Goal: Information Seeking & Learning: Understand process/instructions

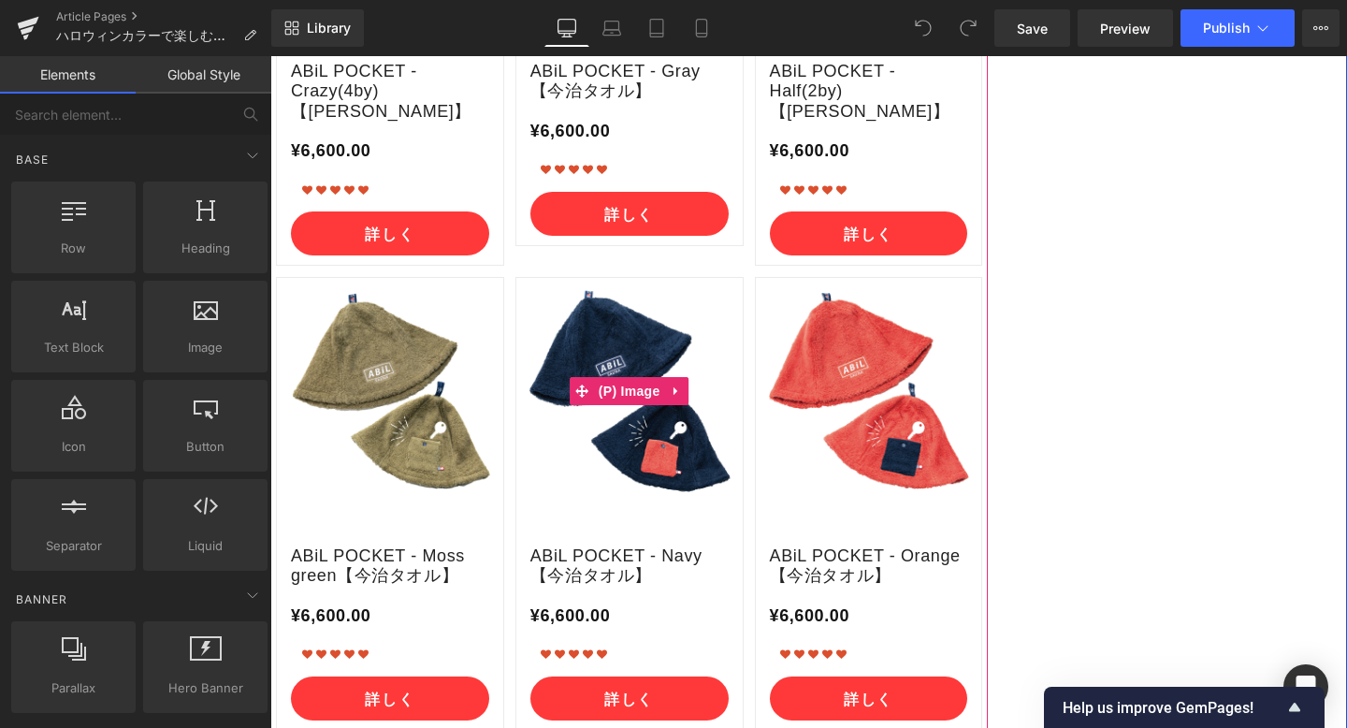
scroll to position [6071, 0]
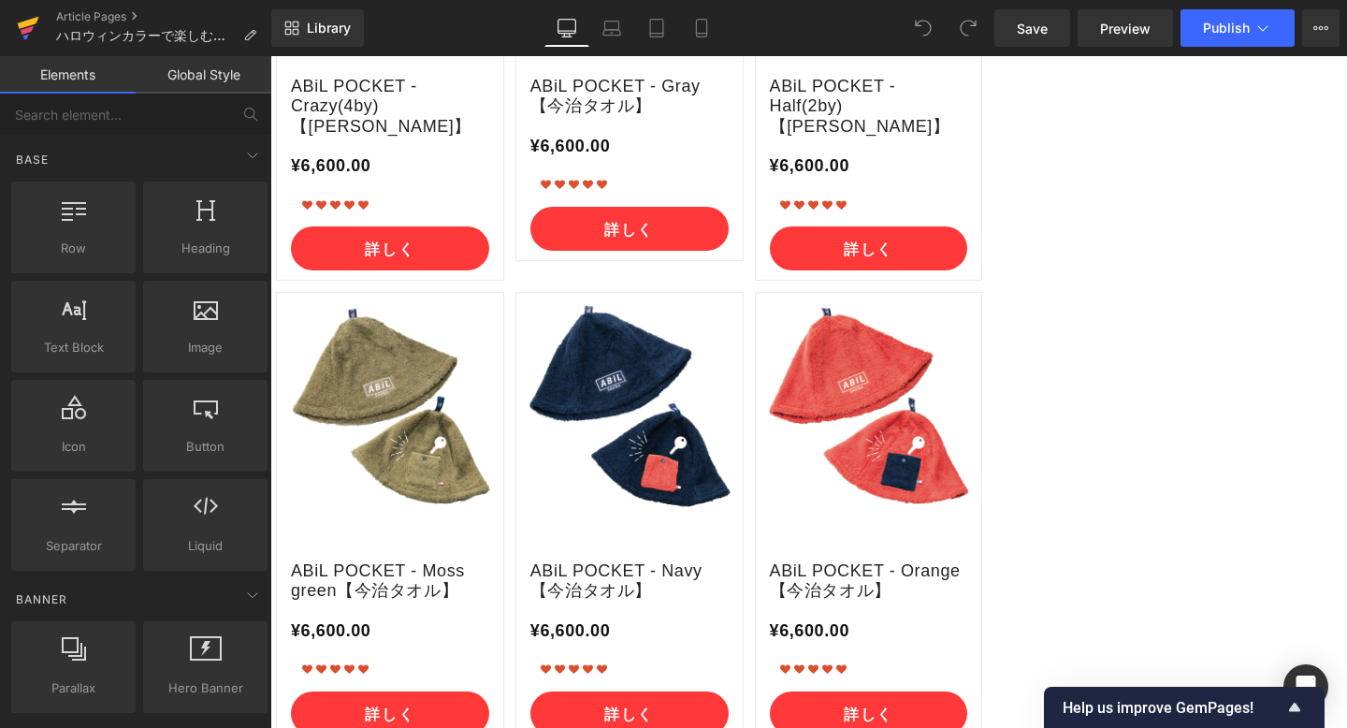
click at [25, 21] on icon at bounding box center [29, 23] width 22 height 12
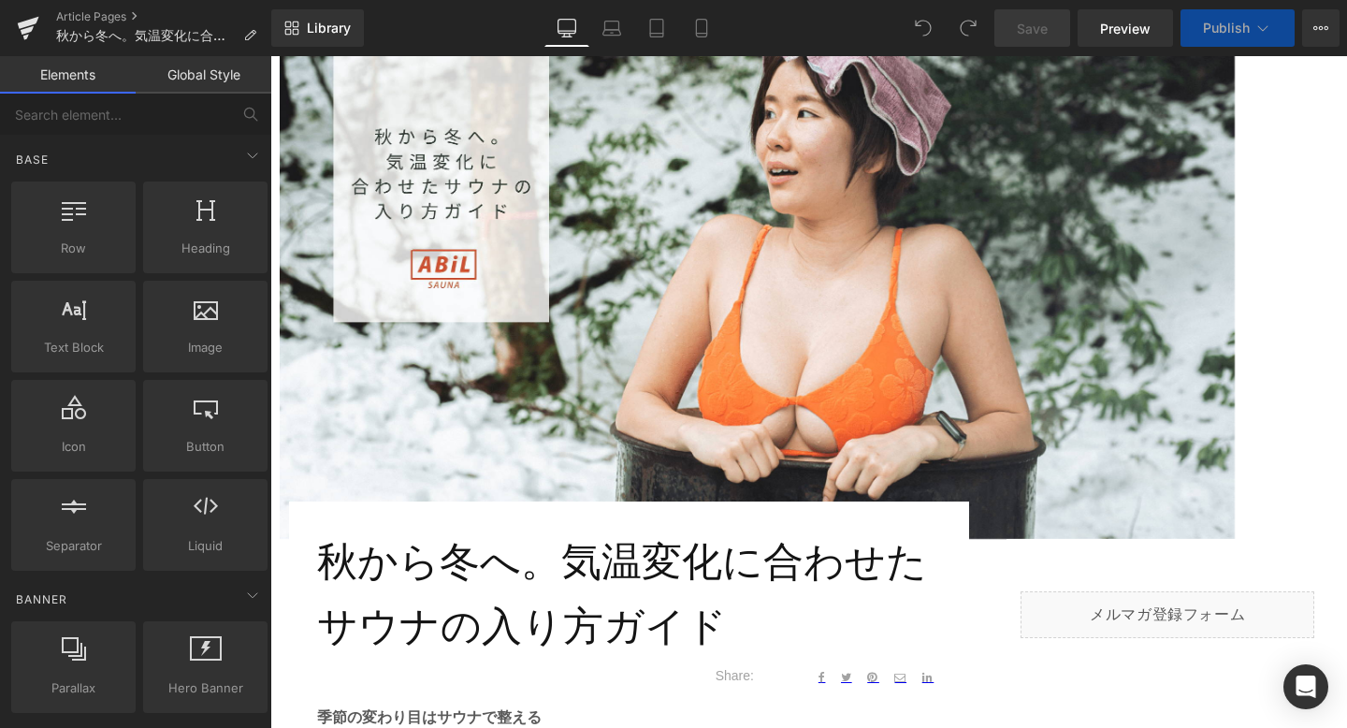
scroll to position [313, 0]
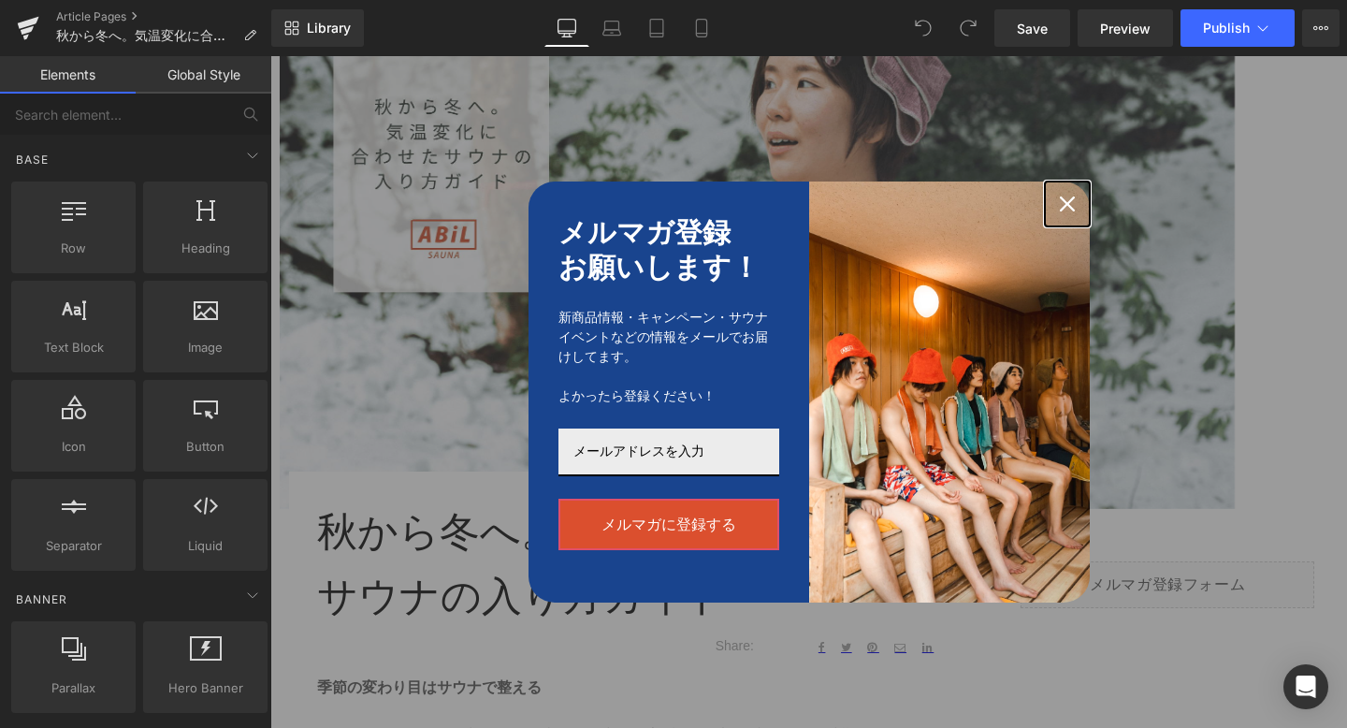
click at [1071, 199] on icon "close icon" at bounding box center [1067, 203] width 15 height 15
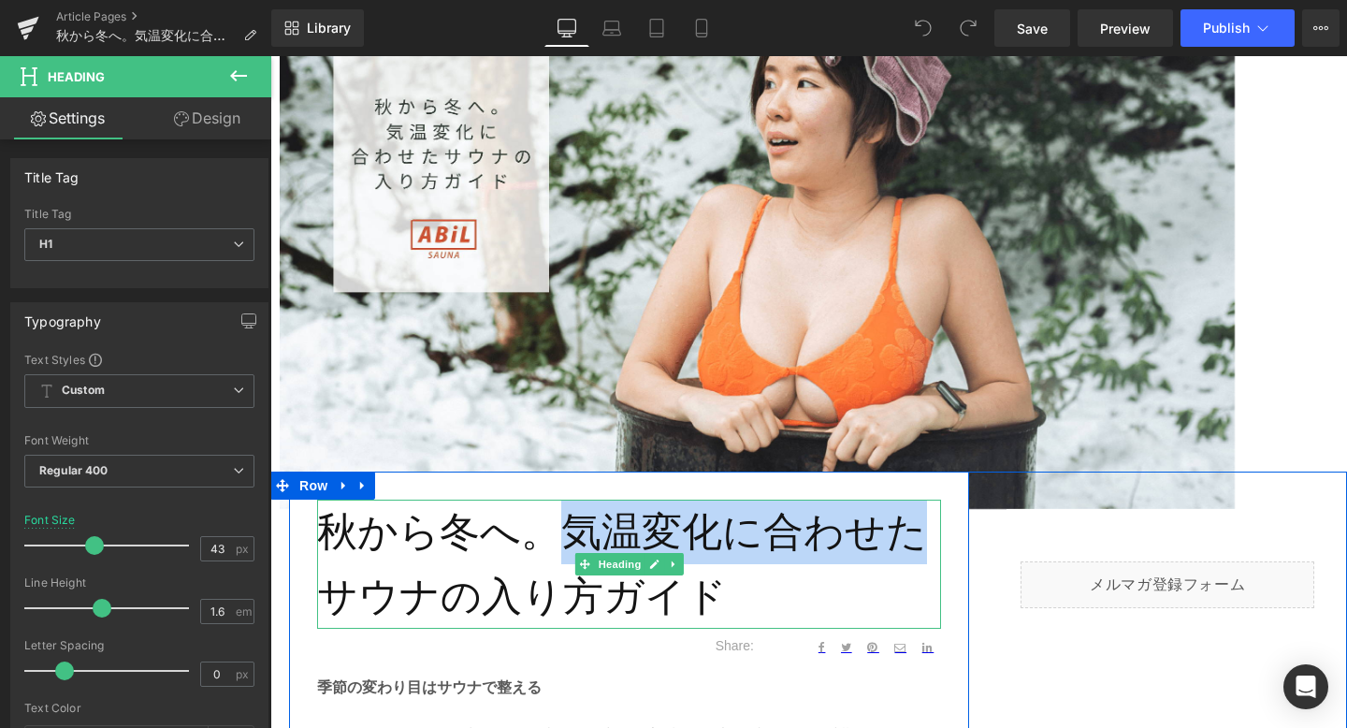
drag, startPoint x: 566, startPoint y: 525, endPoint x: 912, endPoint y: 529, distance: 346.2
click at [912, 529] on h1 "秋から冬へ。気温変化に合わせたサウナの入り方ガイド" at bounding box center [629, 564] width 624 height 129
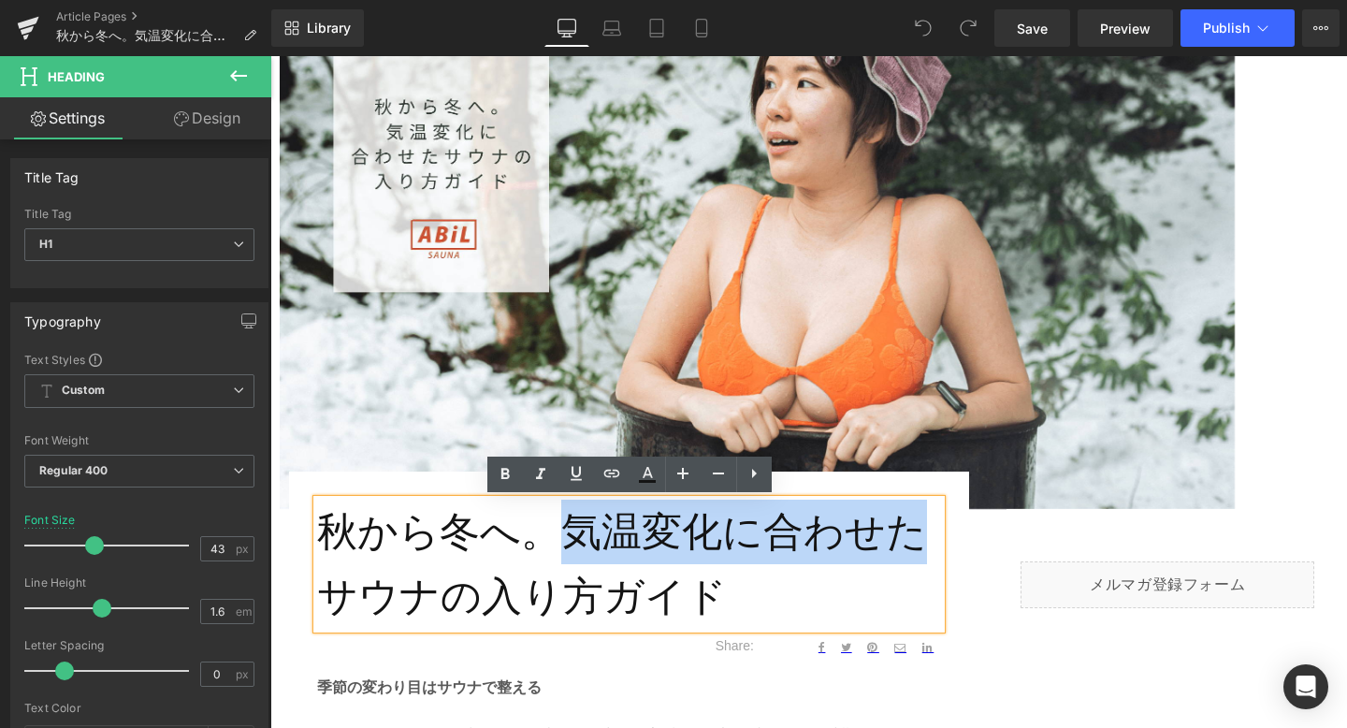
copy h1 "気温変化に合わせた"
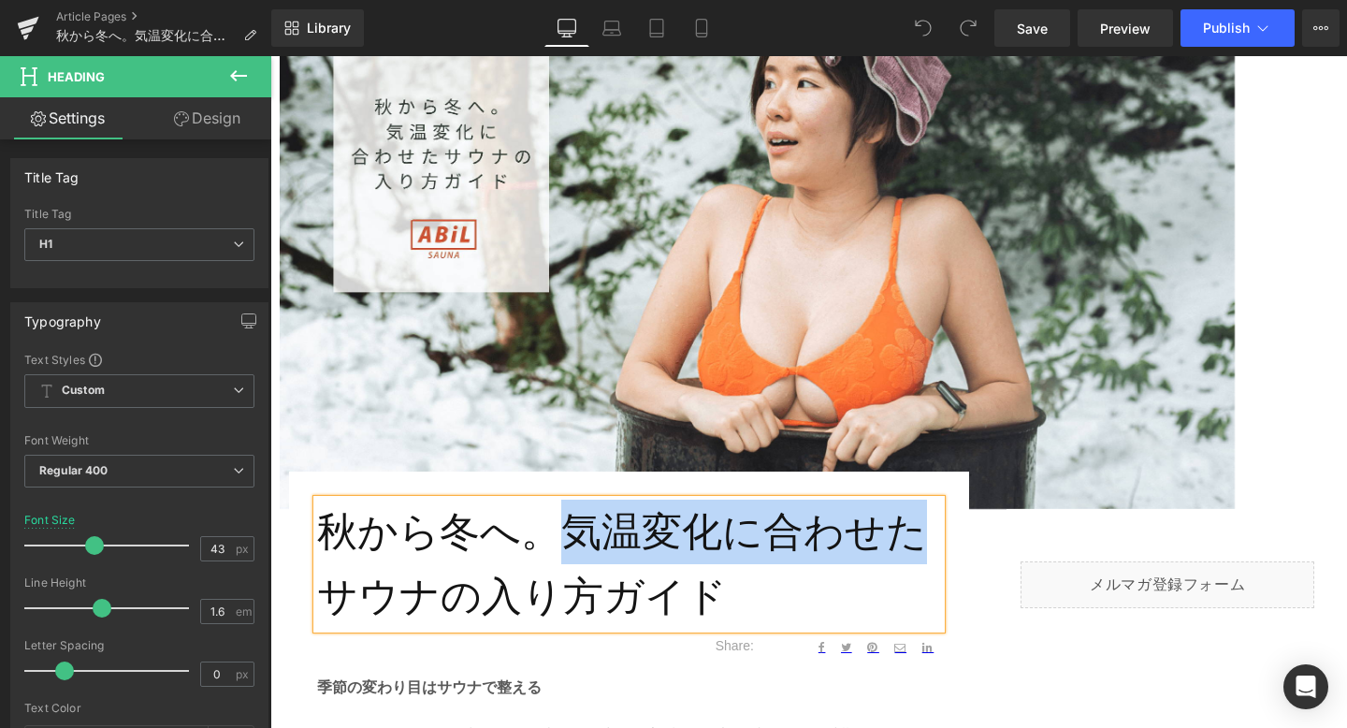
copy h1 "気温変化に合わせた"
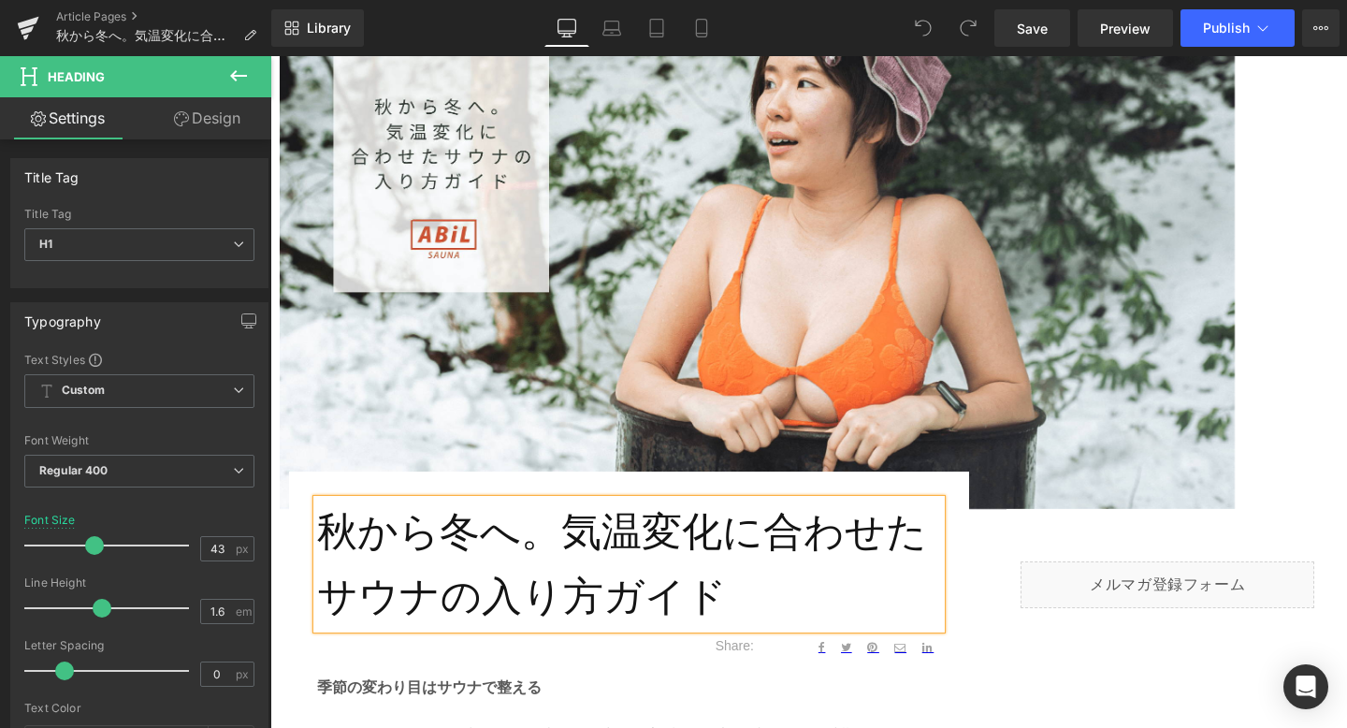
click at [488, 582] on h1 "秋から冬へ。気温変化に合わせたサウナの入り方ガイド" at bounding box center [629, 564] width 624 height 129
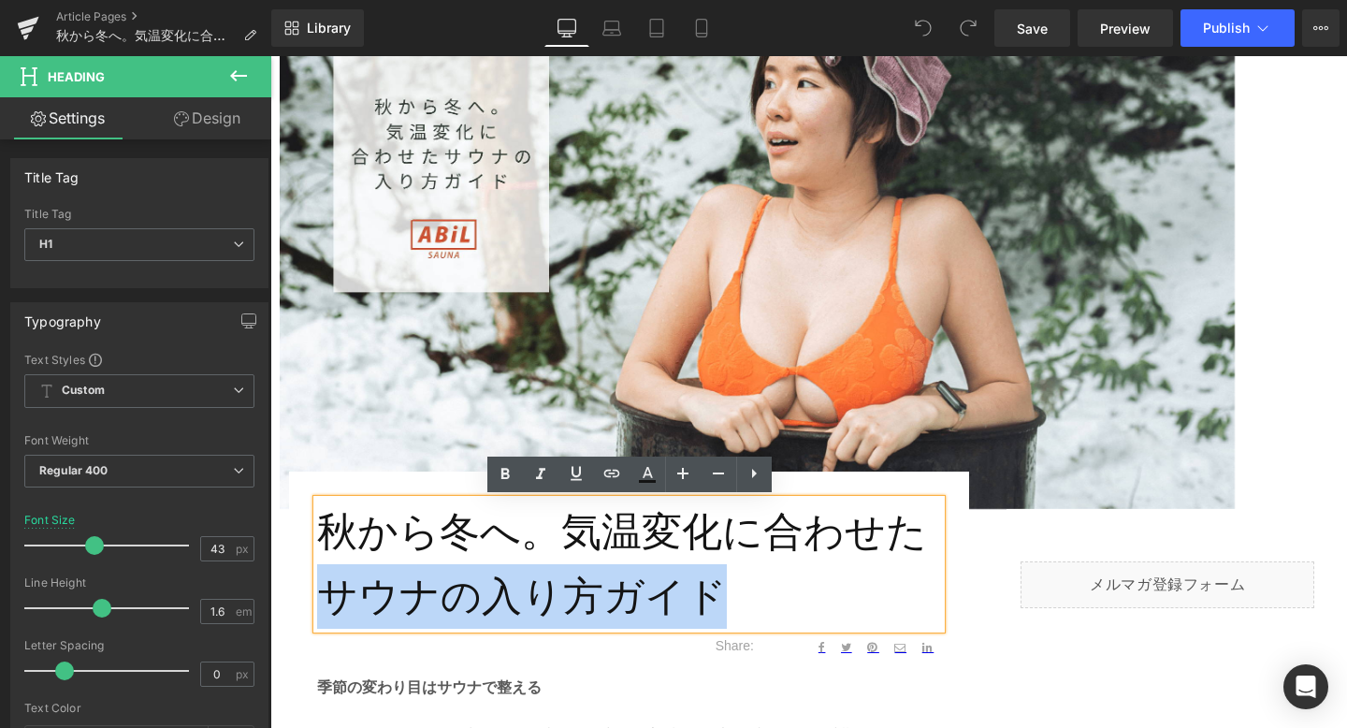
drag, startPoint x: 330, startPoint y: 592, endPoint x: 714, endPoint y: 592, distance: 383.6
click at [714, 592] on h1 "秋から冬へ。気温変化に合わせたサウナの入り方ガイド" at bounding box center [629, 564] width 624 height 129
copy h1 "サウナの入り方ガイド"
